Goal: Task Accomplishment & Management: Use online tool/utility

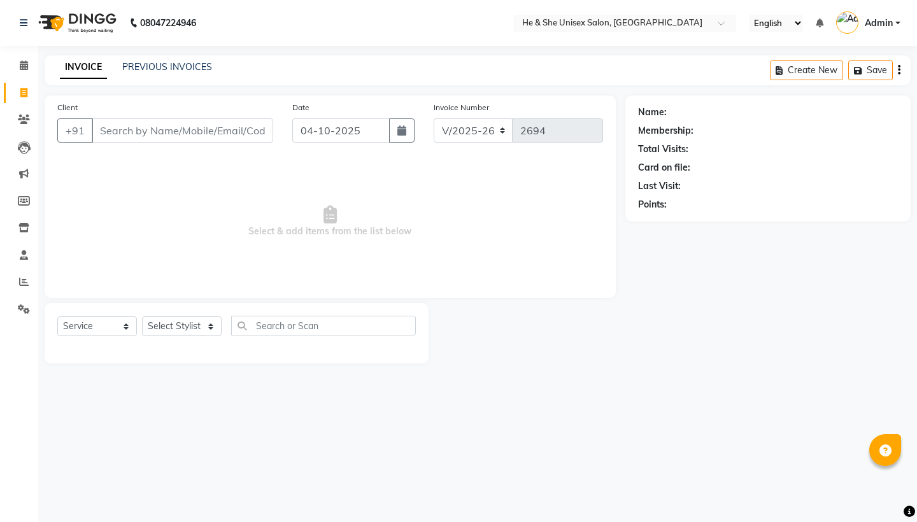
select select "4745"
select select "service"
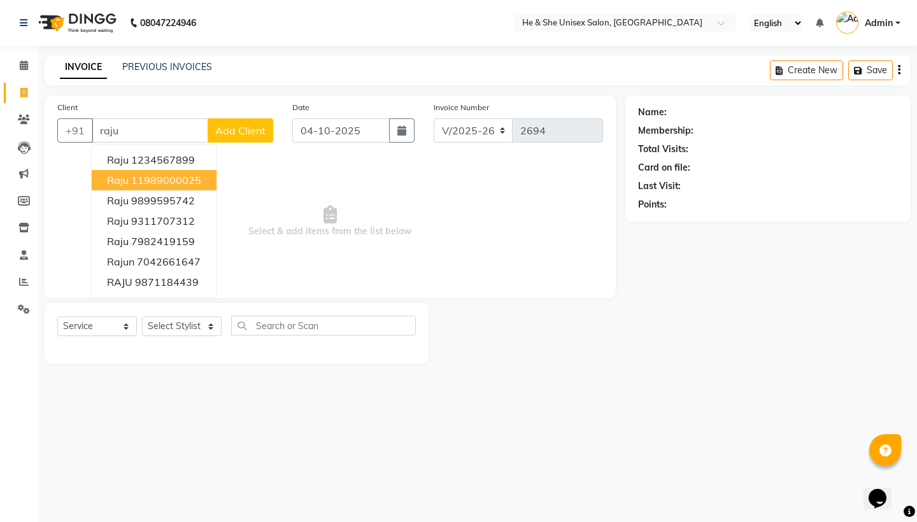
click at [119, 173] on button "raju 11989000025" at bounding box center [154, 180] width 125 height 20
type input "11989000025"
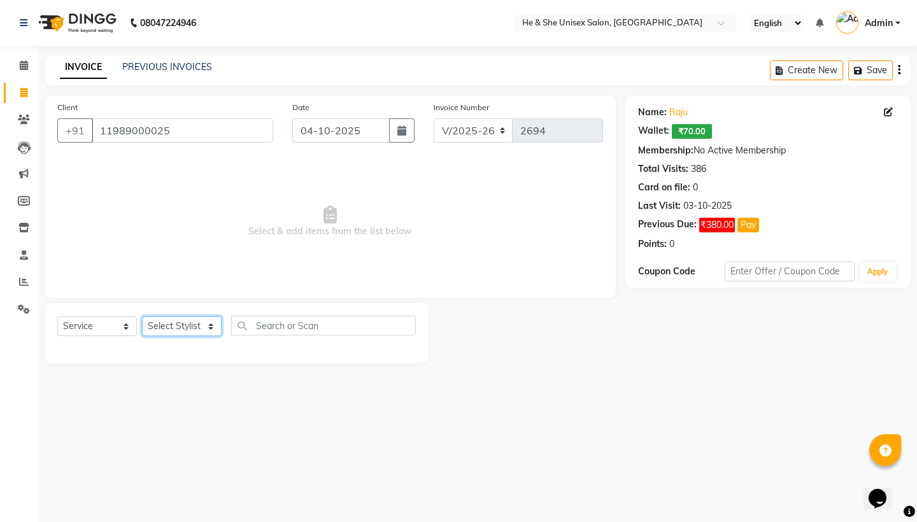
click at [168, 327] on select "Select Stylist [PERSON_NAME] [PERSON_NAME] [PERSON_NAME] Iqra [PERSON_NAME] Shr…" at bounding box center [182, 326] width 80 height 20
select select "28386"
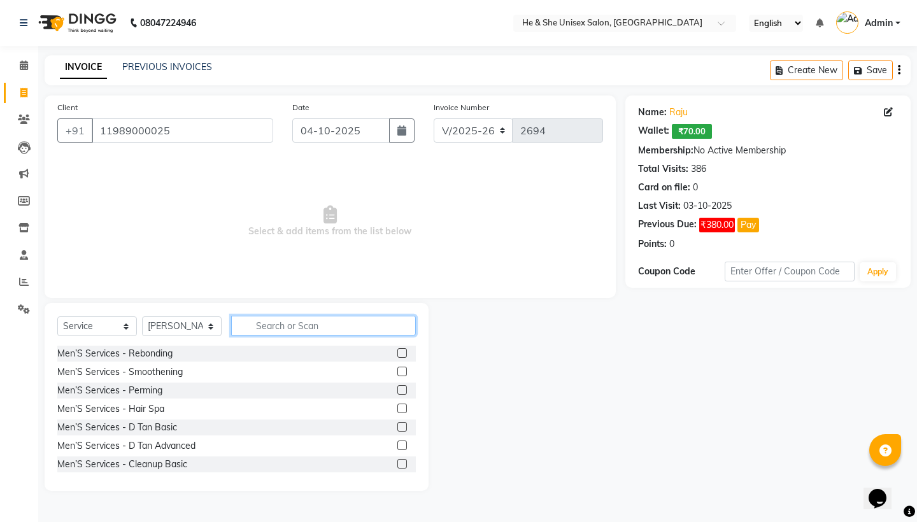
click at [283, 326] on input "text" at bounding box center [323, 326] width 185 height 20
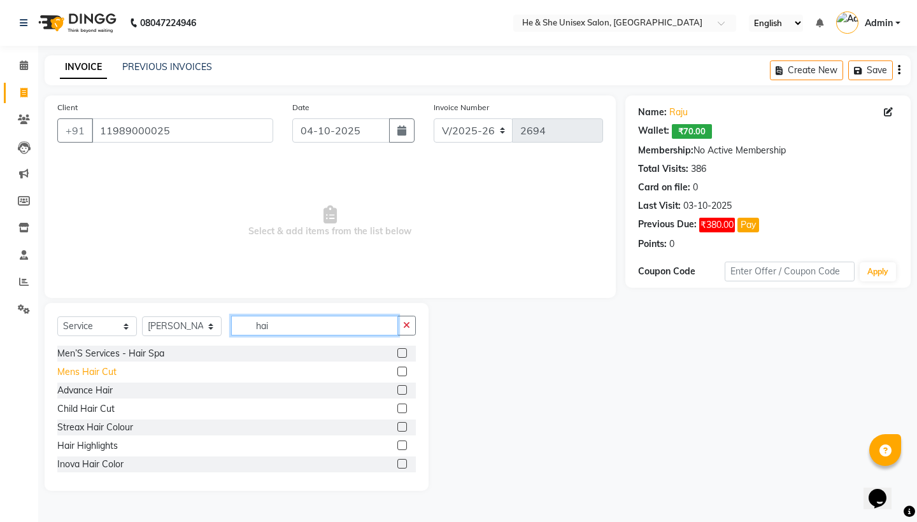
type input "hai"
click at [95, 367] on div "Mens Hair Cut" at bounding box center [86, 371] width 59 height 13
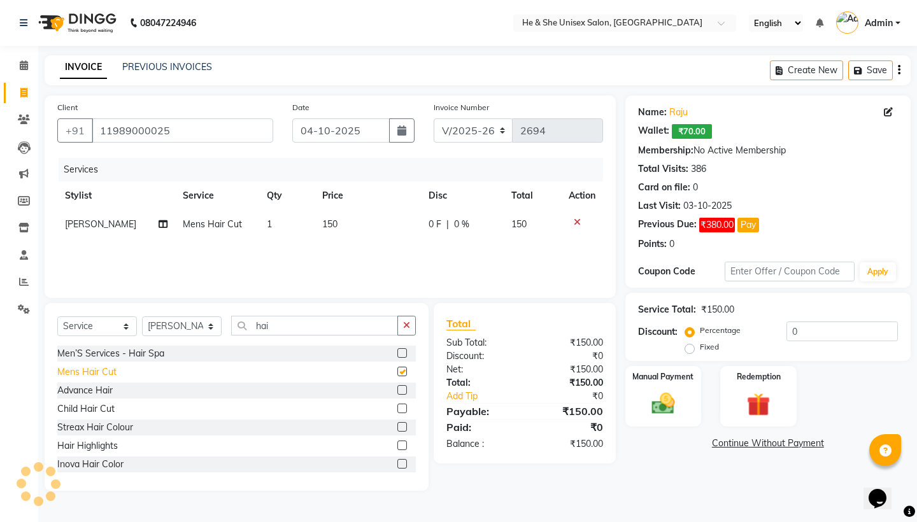
checkbox input "false"
click at [682, 385] on div "Manual Payment" at bounding box center [662, 396] width 79 height 63
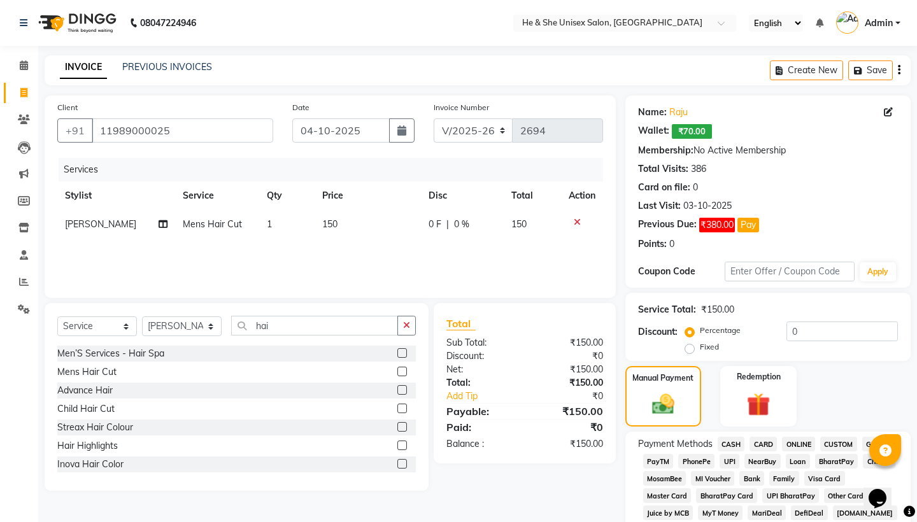
click at [733, 469] on div "UPI" at bounding box center [726, 462] width 25 height 17
click at [734, 457] on span "UPI" at bounding box center [729, 461] width 20 height 15
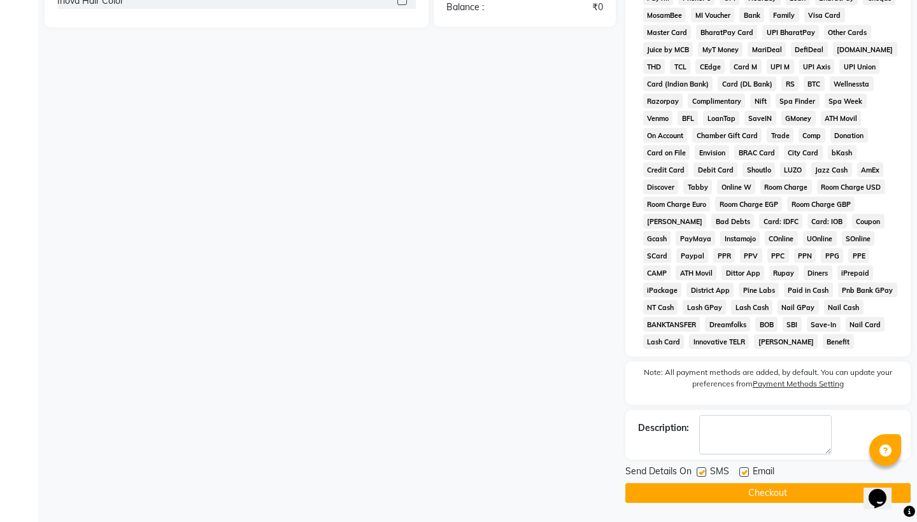
click at [763, 494] on button "Checkout" at bounding box center [767, 493] width 285 height 20
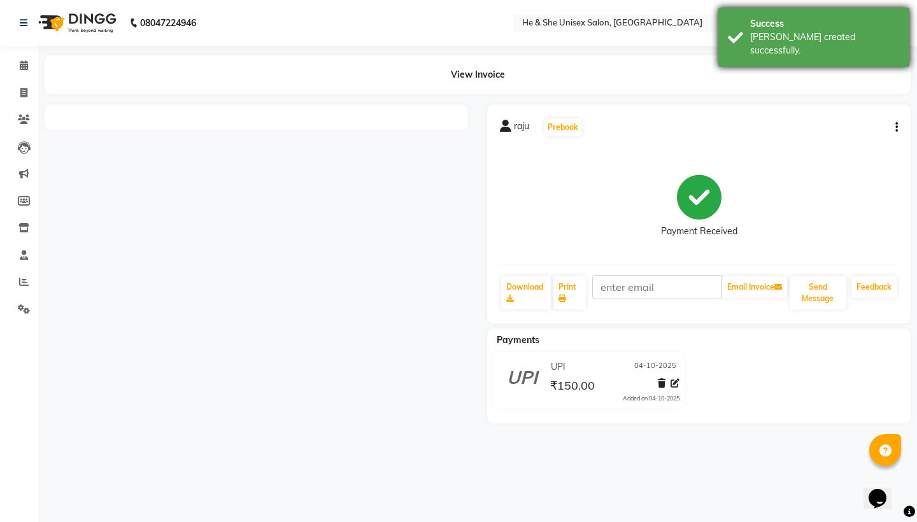
click at [853, 41] on div "[PERSON_NAME] created successfully." at bounding box center [825, 44] width 150 height 27
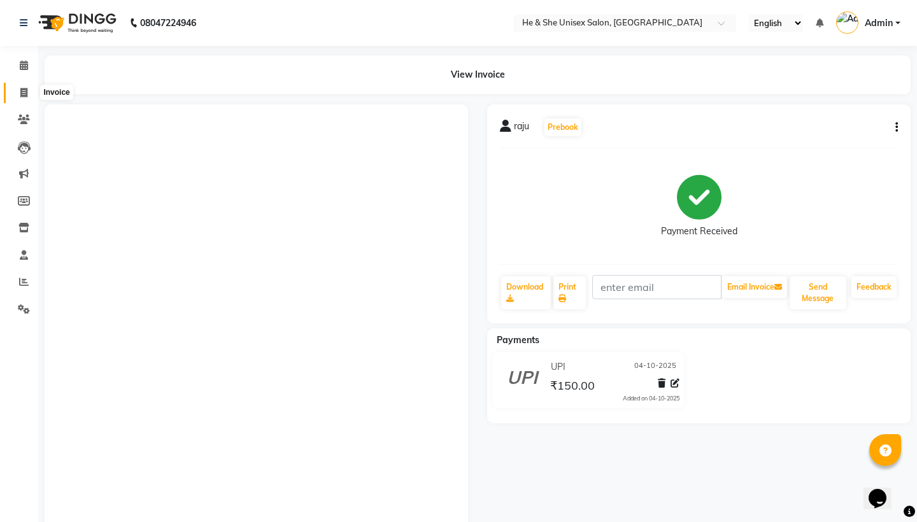
click at [27, 90] on icon at bounding box center [23, 93] width 7 height 10
select select "4745"
select select "service"
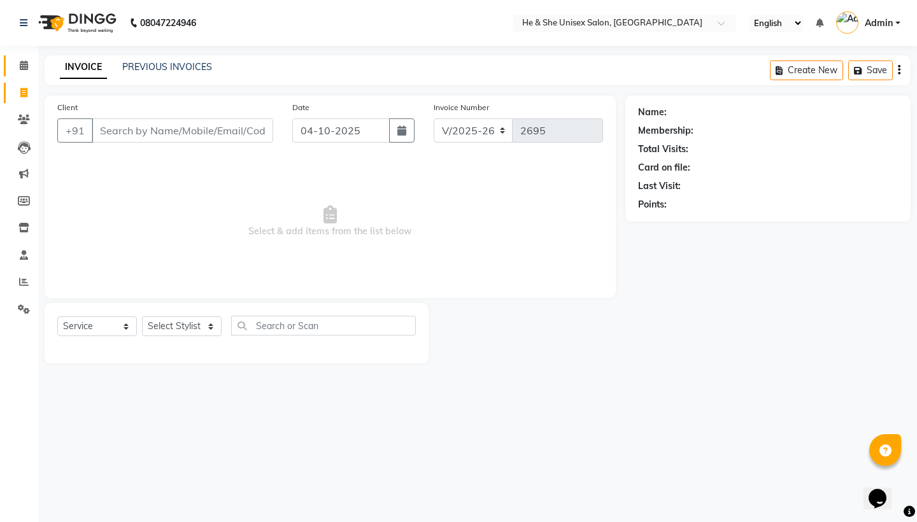
click at [12, 59] on link "Calendar" at bounding box center [19, 65] width 31 height 21
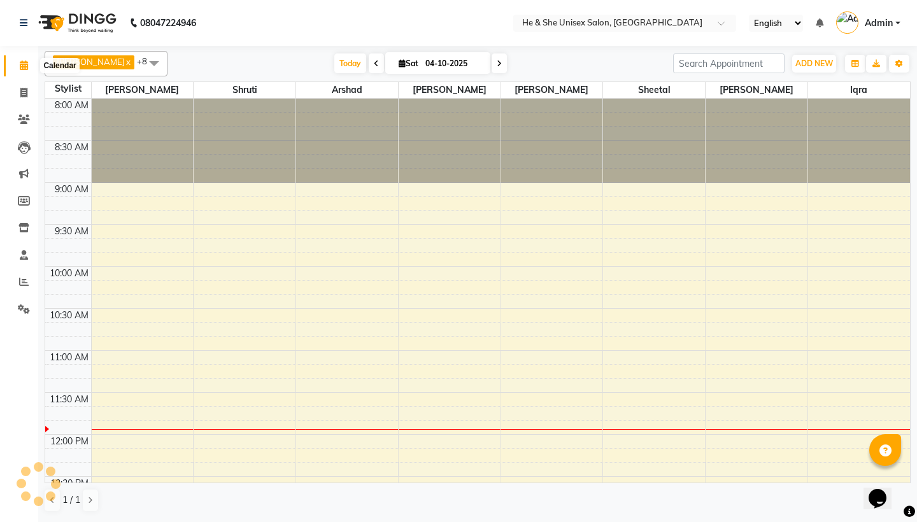
scroll to position [253, 0]
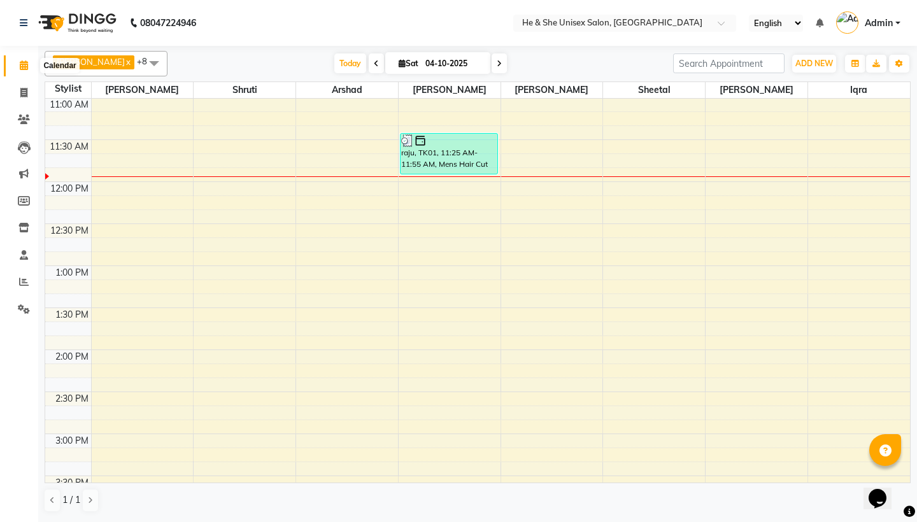
click at [24, 64] on icon at bounding box center [24, 65] width 8 height 10
click at [830, 64] on span "ADD NEW" at bounding box center [814, 64] width 38 height 10
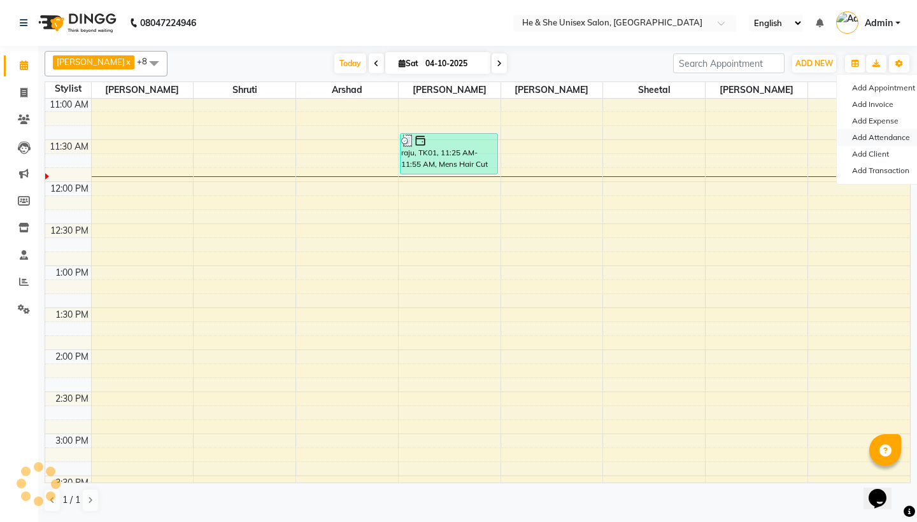
click at [893, 136] on link "Add Attendance" at bounding box center [887, 137] width 101 height 17
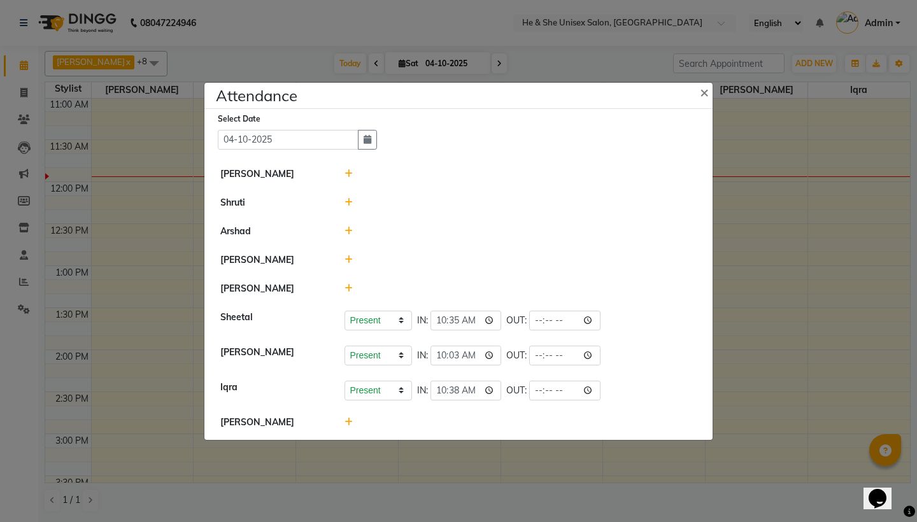
drag, startPoint x: 893, startPoint y: 136, endPoint x: 839, endPoint y: 148, distance: 55.5
click at [839, 148] on ngb-modal-window "Attendance × Select Date [DATE] [PERSON_NAME] Shruti [PERSON_NAME] [PERSON_NAME…" at bounding box center [458, 261] width 917 height 522
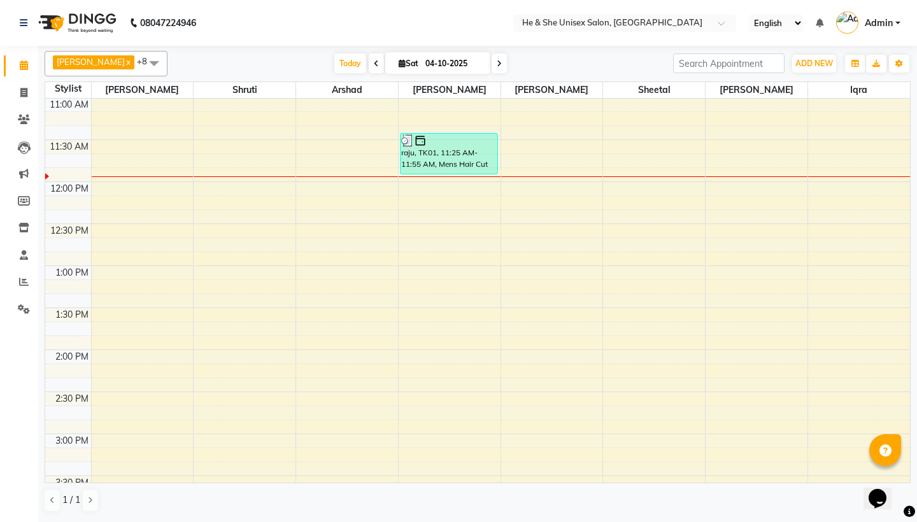
select select "4745"
select select "service"
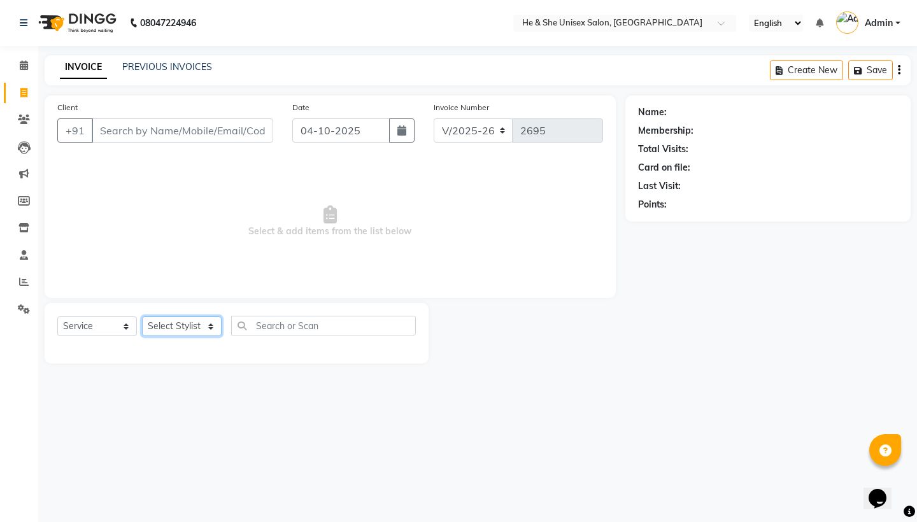
select select "28385"
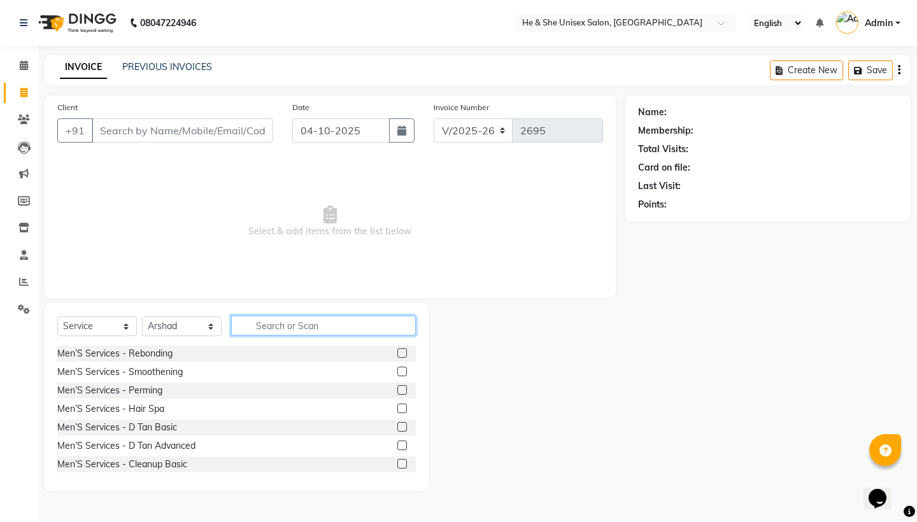
click at [273, 323] on input "text" at bounding box center [323, 326] width 185 height 20
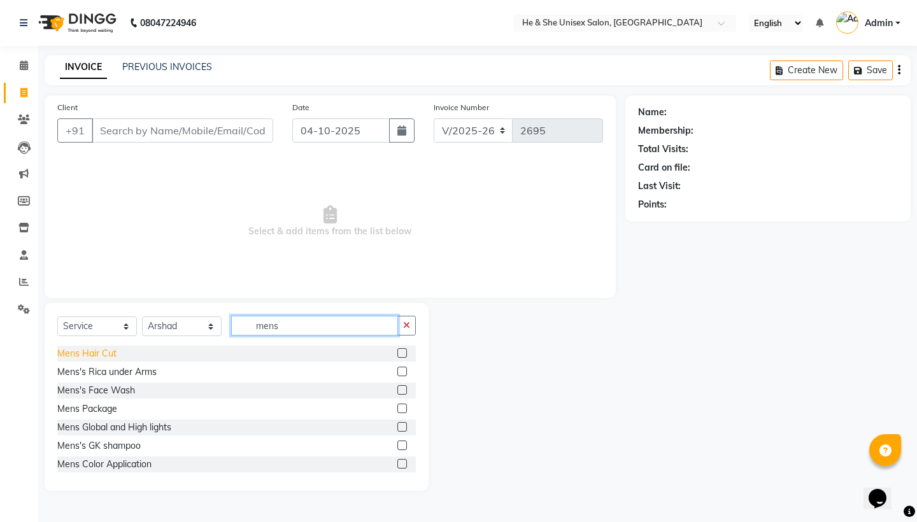
type input "mens"
click at [89, 357] on div "Mens Hair Cut" at bounding box center [86, 353] width 59 height 13
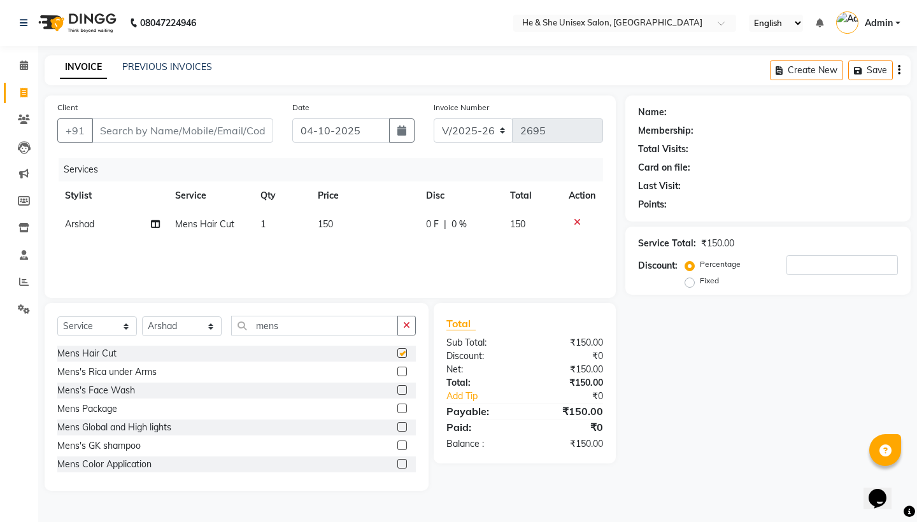
checkbox input "false"
click at [286, 334] on input "mens" at bounding box center [314, 326] width 167 height 20
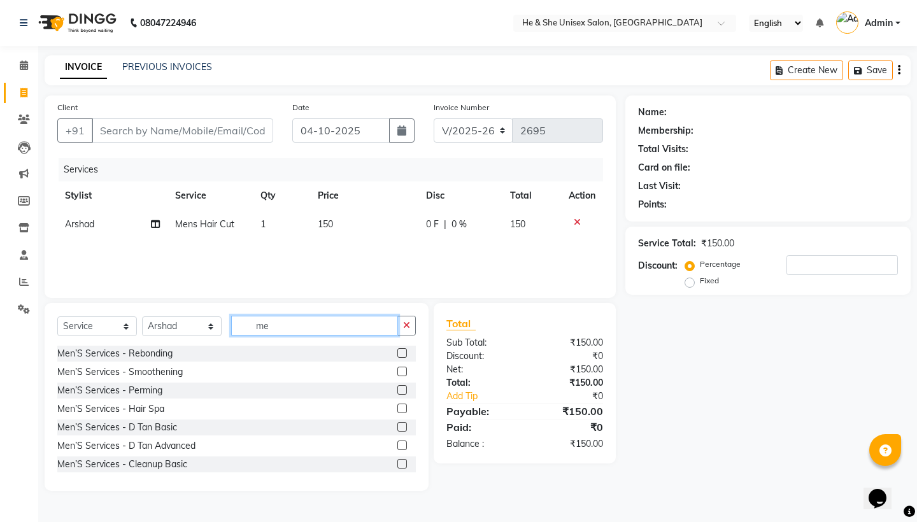
type input "m"
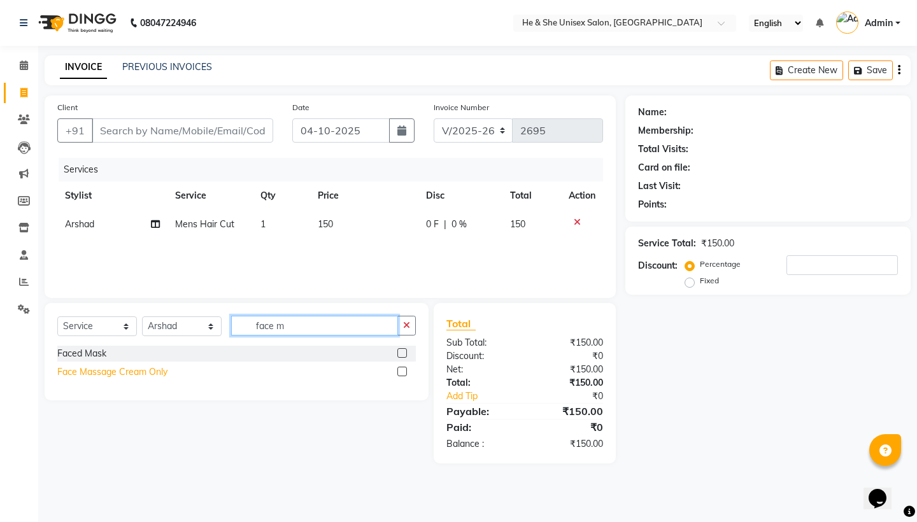
type input "face m"
click at [150, 367] on div "Face Massage Cream Only" at bounding box center [112, 371] width 110 height 13
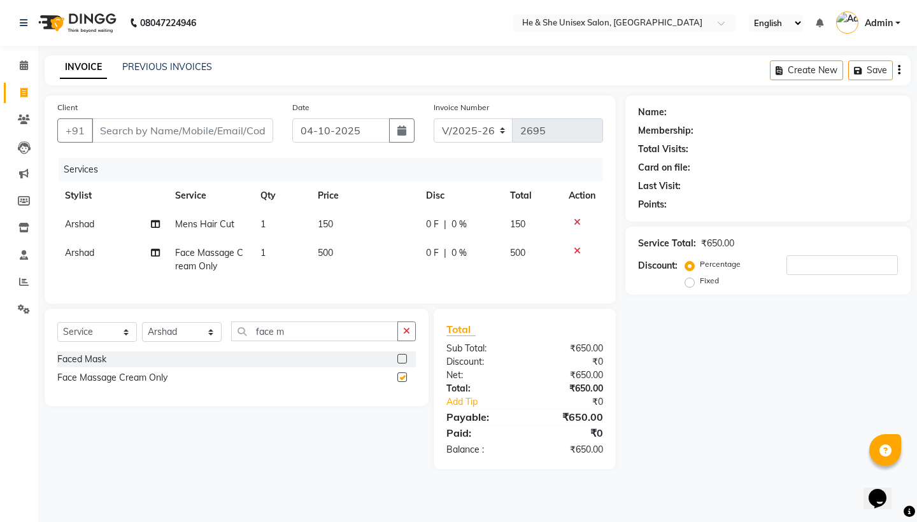
checkbox input "false"
click at [222, 127] on input "Client" at bounding box center [182, 130] width 181 height 24
type input "6"
type input "0"
type input "6370719254"
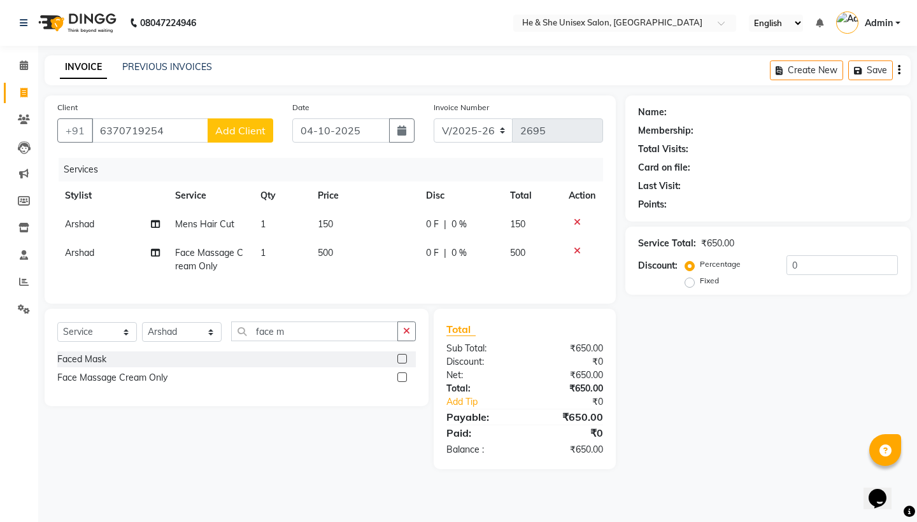
click at [250, 136] on span "Add Client" at bounding box center [240, 130] width 50 height 13
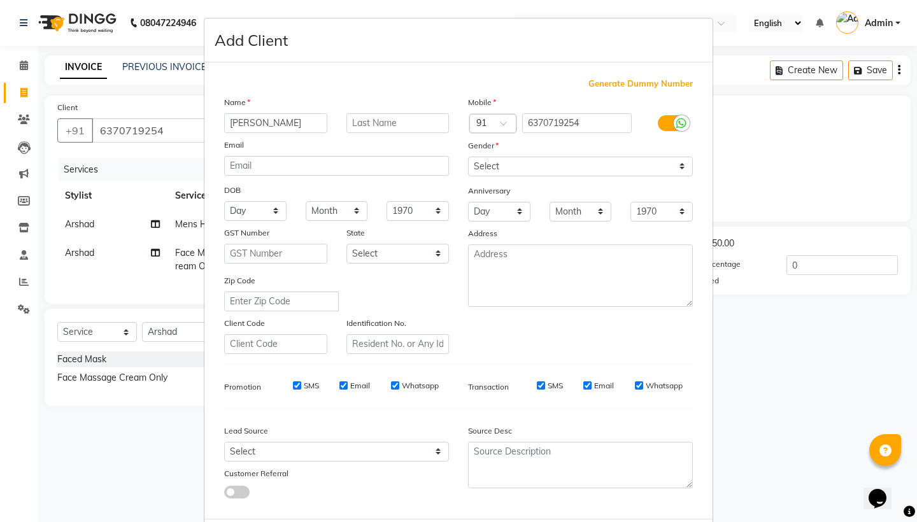
type input "[PERSON_NAME]"
select select "[DEMOGRAPHIC_DATA]"
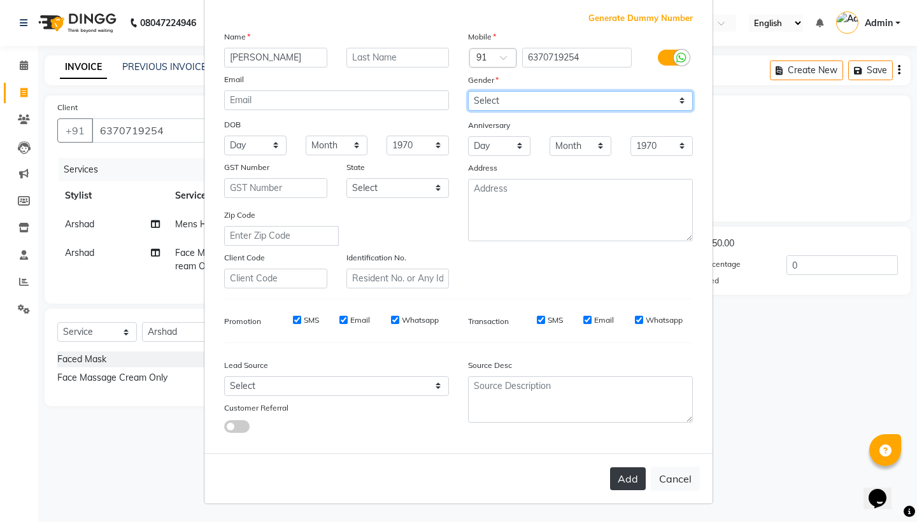
scroll to position [65, 0]
click at [627, 480] on button "Add" at bounding box center [628, 479] width 36 height 23
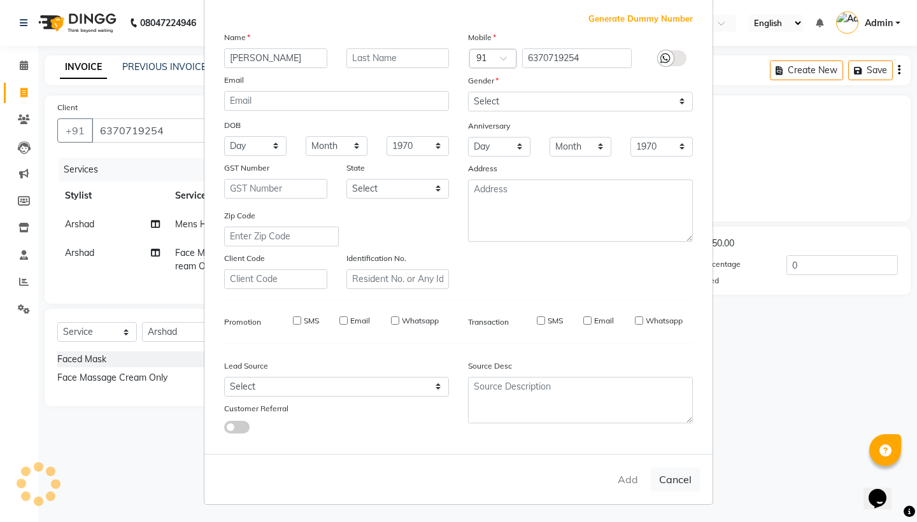
select select
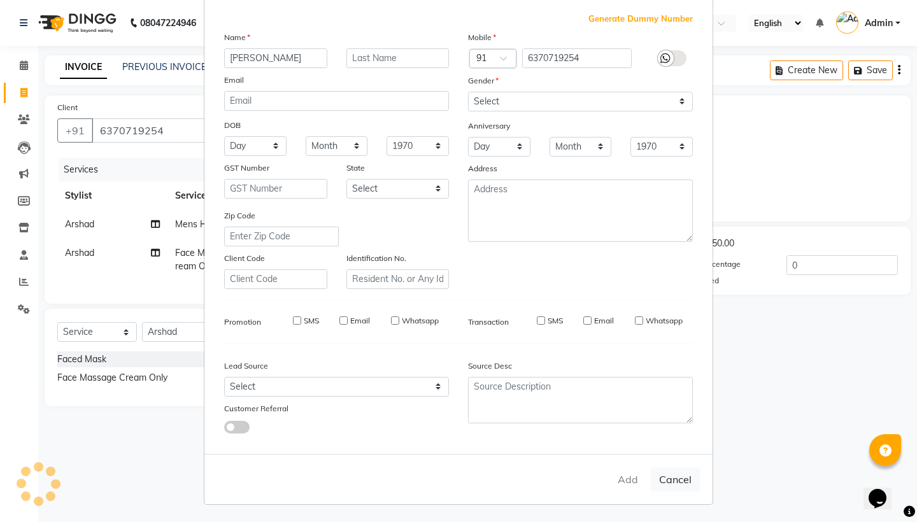
select select
checkbox input "false"
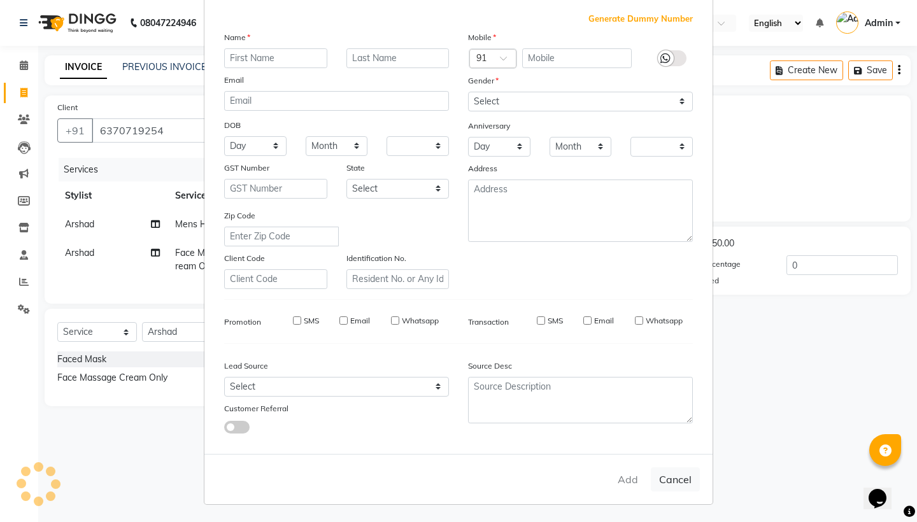
checkbox input "false"
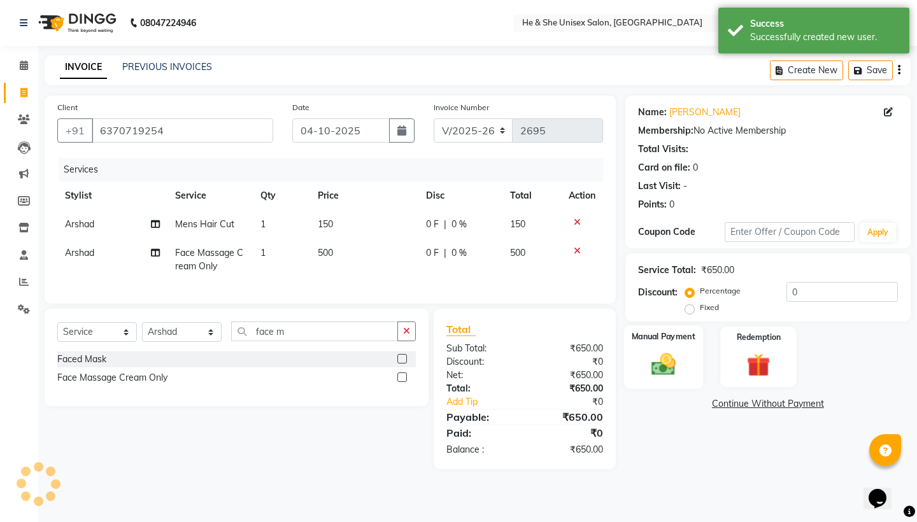
click at [664, 367] on img at bounding box center [662, 364] width 39 height 28
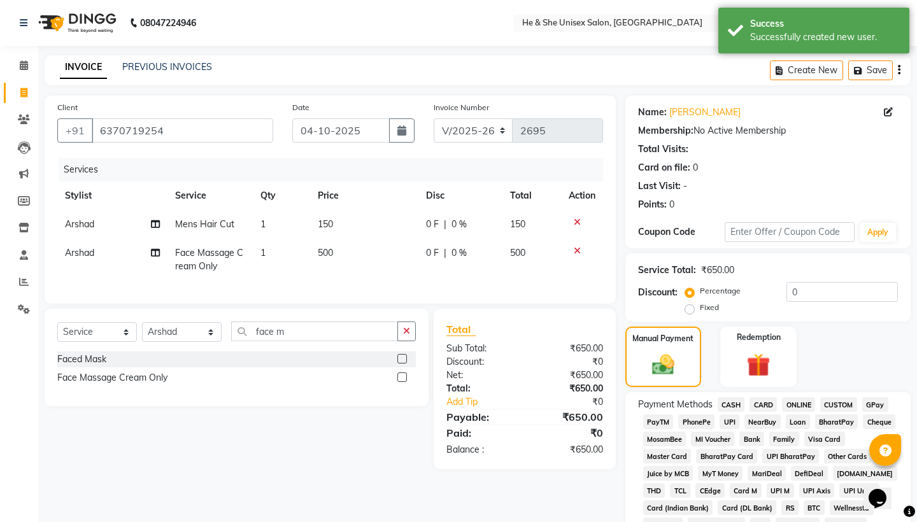
click at [727, 421] on span "UPI" at bounding box center [729, 422] width 20 height 15
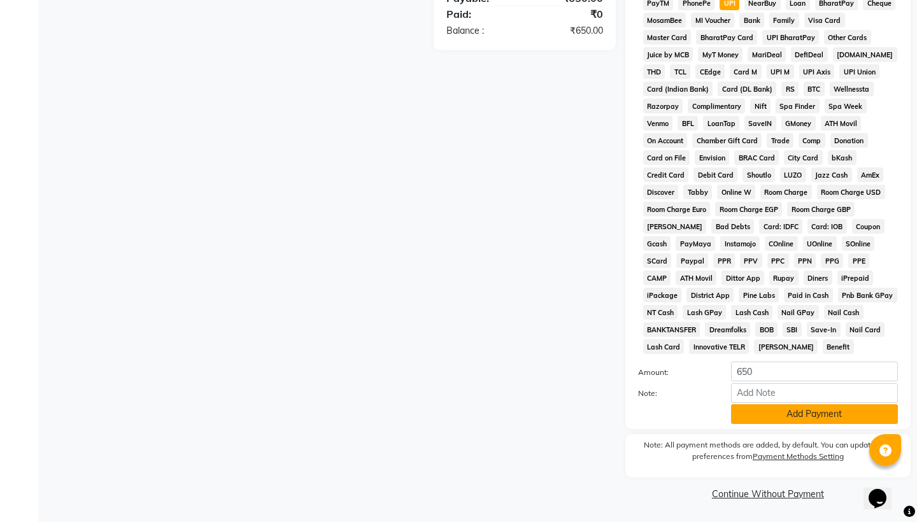
click at [772, 413] on button "Add Payment" at bounding box center [814, 414] width 167 height 20
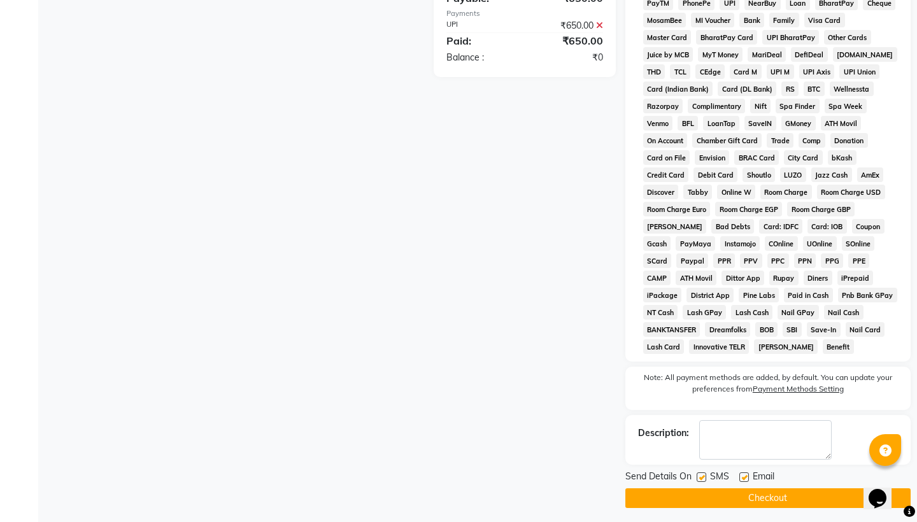
scroll to position [424, 0]
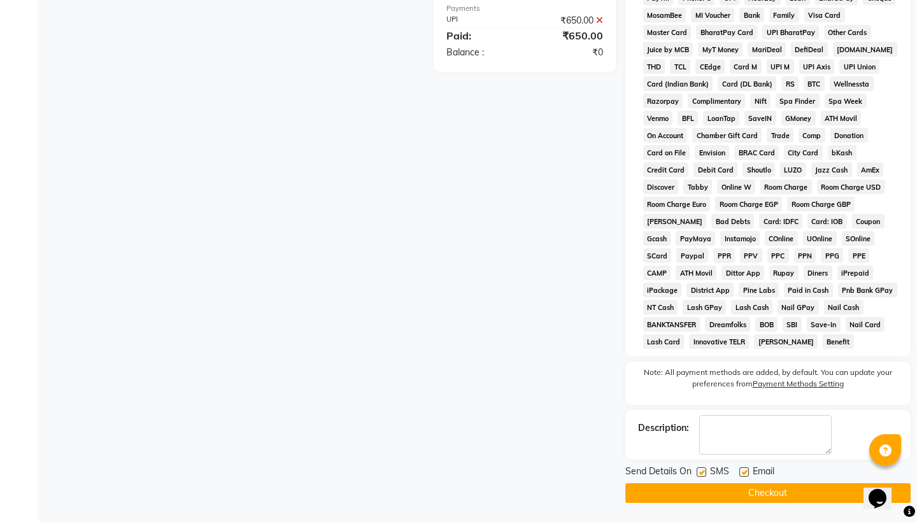
click at [766, 495] on button "Checkout" at bounding box center [767, 493] width 285 height 20
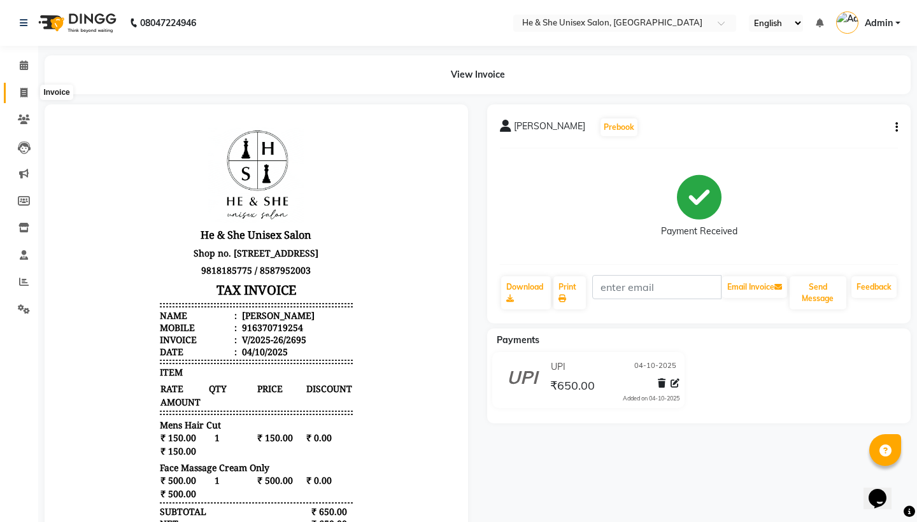
click at [21, 90] on icon at bounding box center [23, 93] width 7 height 10
select select "service"
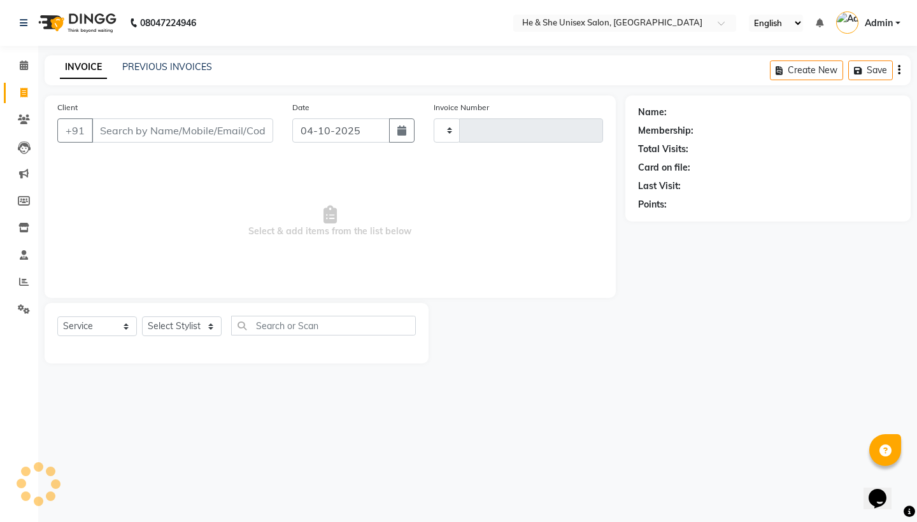
type input "2696"
select select "4745"
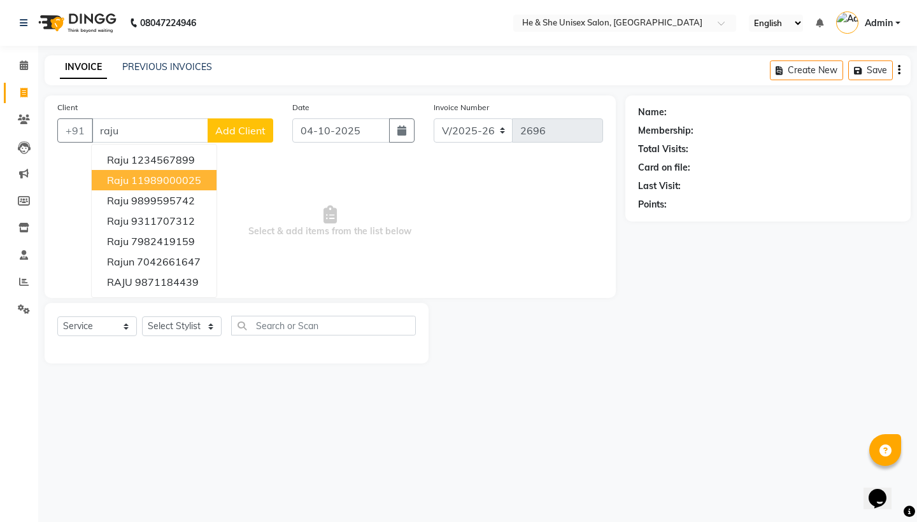
click at [137, 182] on ngb-highlight "11989000025" at bounding box center [166, 180] width 70 height 13
type input "11989000025"
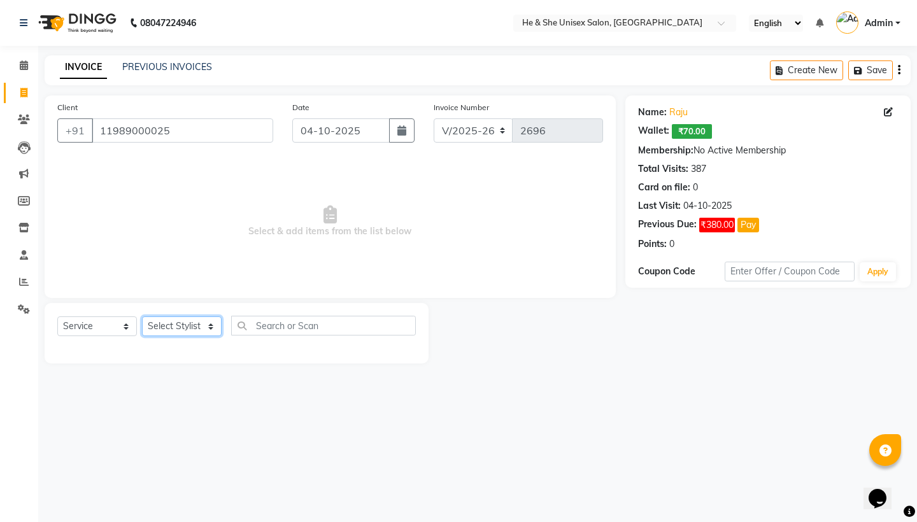
select select "28386"
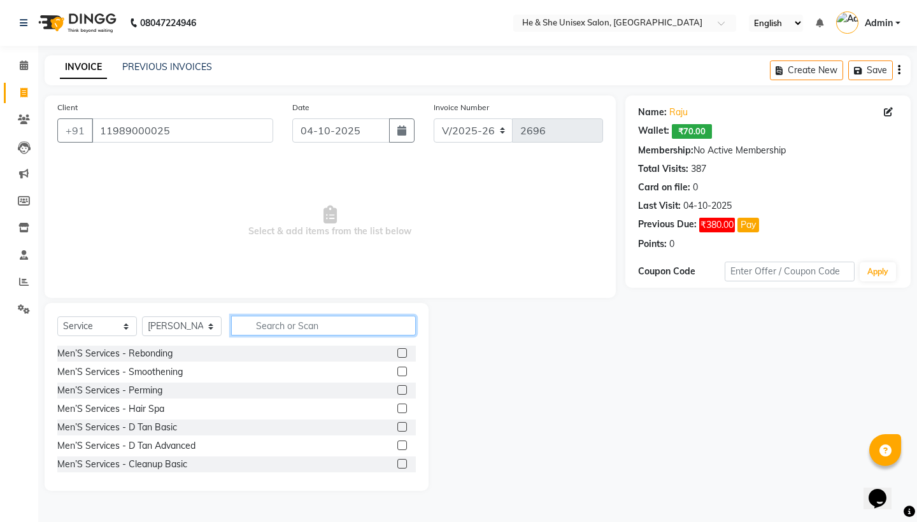
click at [314, 325] on input "text" at bounding box center [323, 326] width 185 height 20
type input "b"
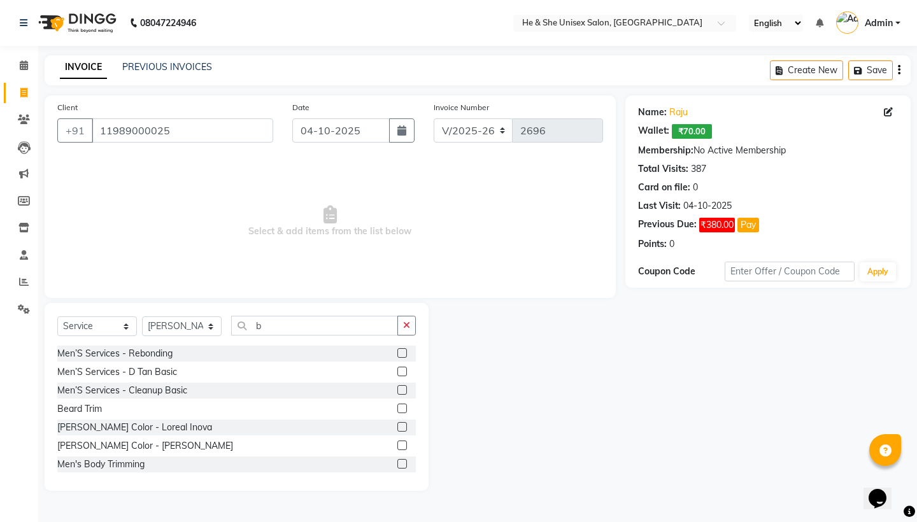
click at [78, 402] on div "Beard Trim" at bounding box center [236, 409] width 358 height 16
click at [76, 408] on div "Beard Trim" at bounding box center [79, 408] width 45 height 13
checkbox input "false"
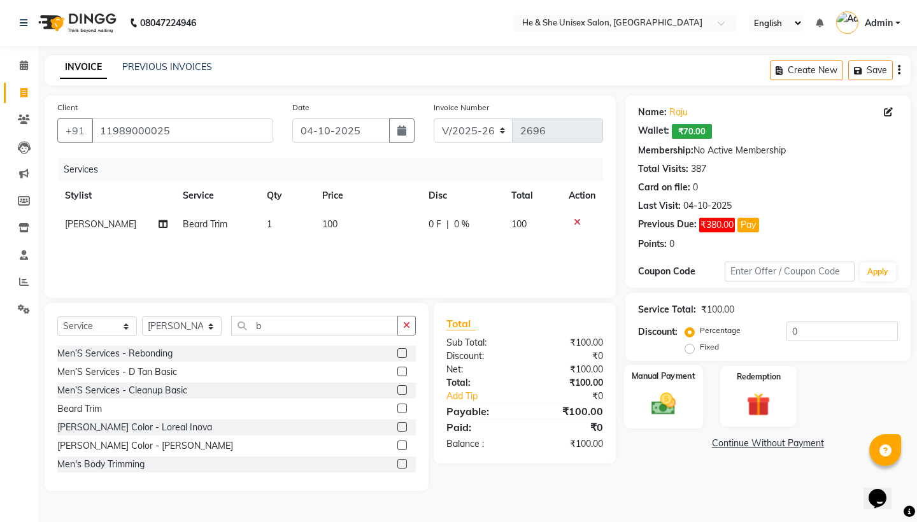
click at [653, 393] on img at bounding box center [662, 404] width 39 height 28
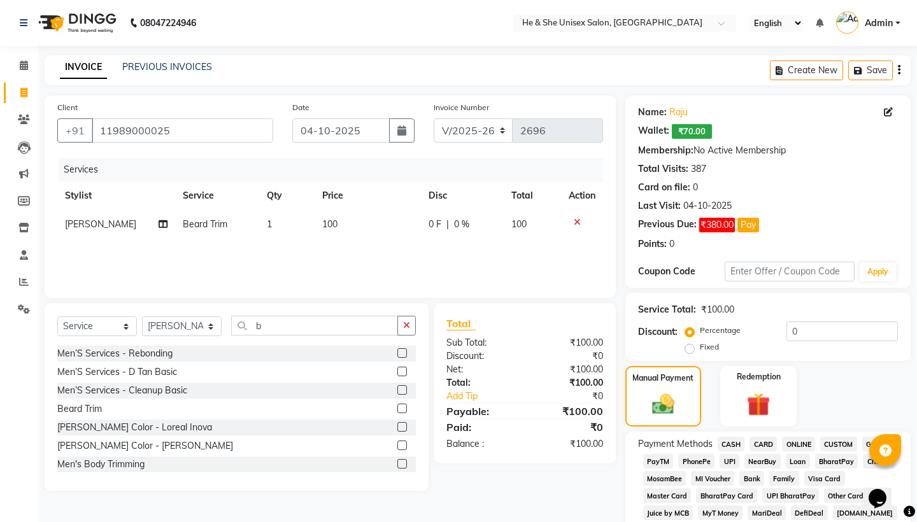
click at [730, 457] on span "UPI" at bounding box center [729, 461] width 20 height 15
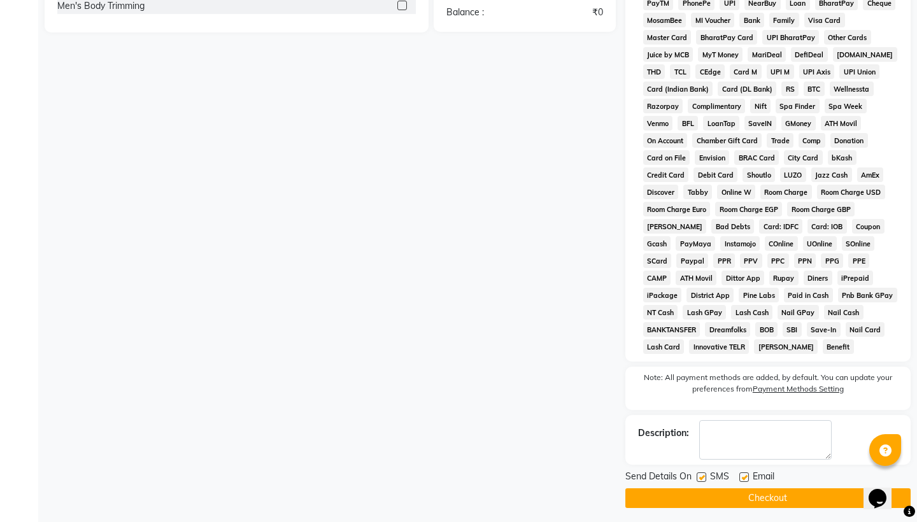
scroll to position [464, 0]
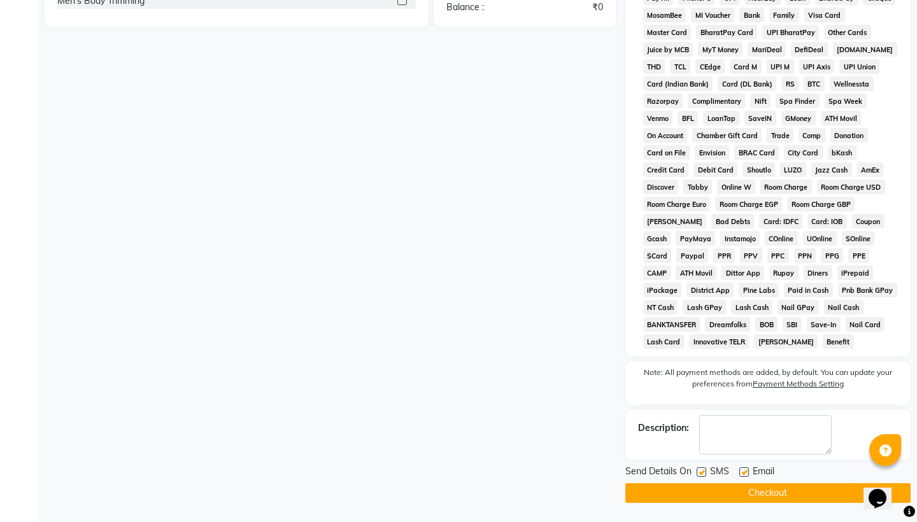
click at [741, 489] on button "Checkout" at bounding box center [767, 493] width 285 height 20
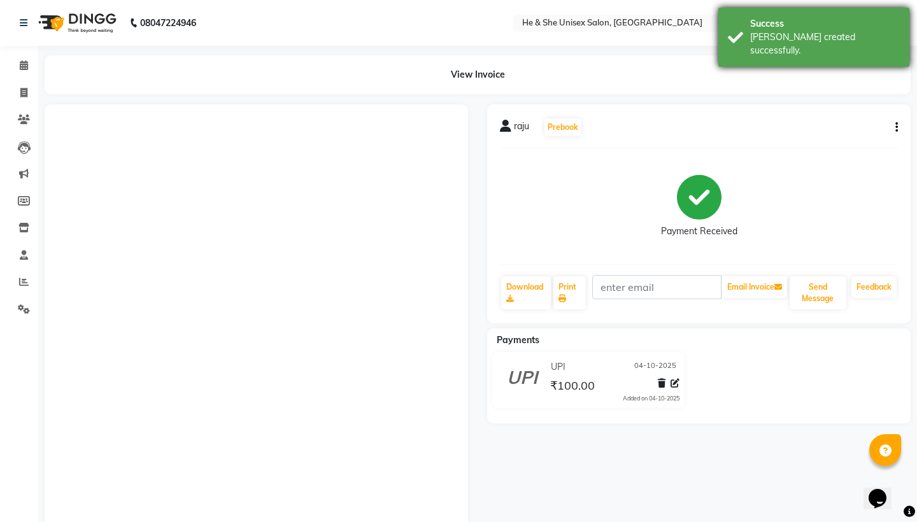
click at [816, 21] on div "Success" at bounding box center [825, 23] width 150 height 13
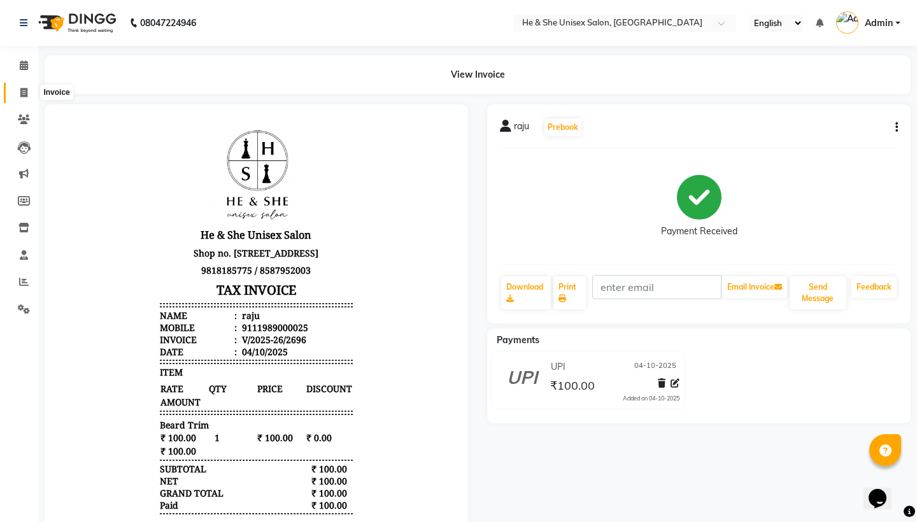
click at [27, 90] on icon at bounding box center [23, 93] width 7 height 10
select select "service"
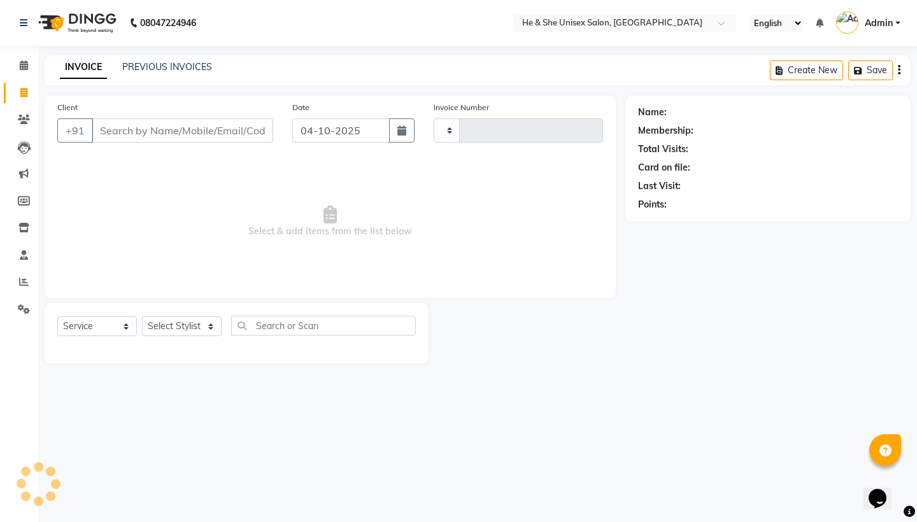
type input "2697"
select select "4745"
click at [95, 132] on input "Client" at bounding box center [182, 130] width 181 height 24
